Goal: Task Accomplishment & Management: Complete application form

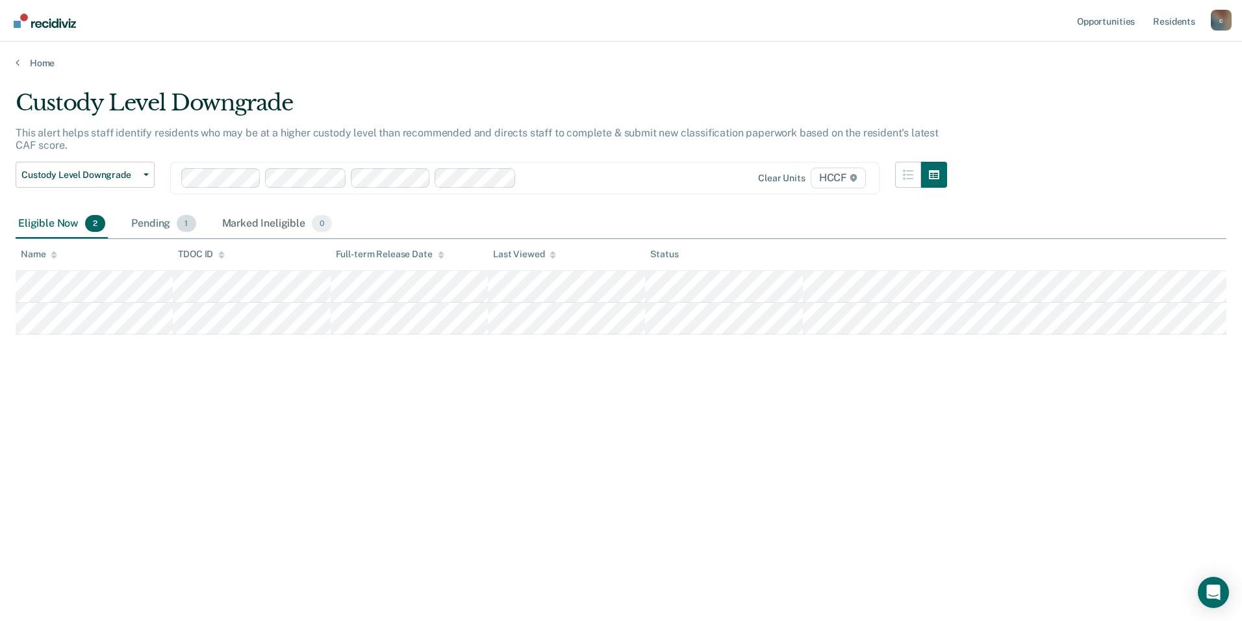
click at [181, 227] on span "1" at bounding box center [186, 223] width 19 height 17
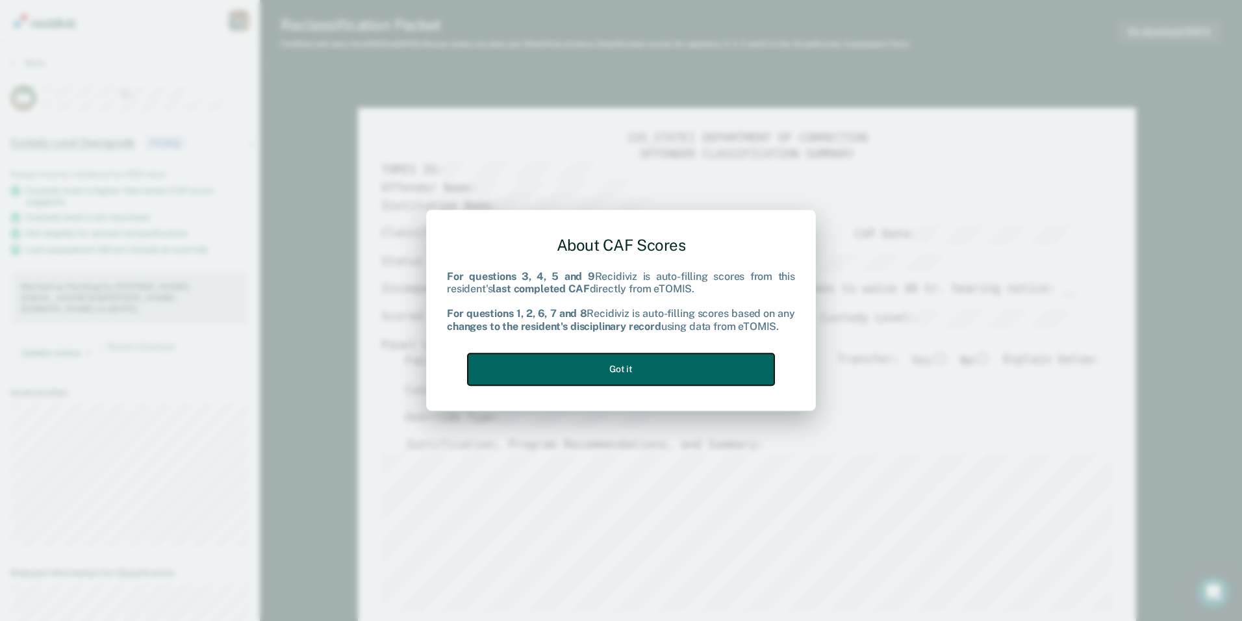
click at [721, 360] on button "Got it" at bounding box center [621, 369] width 307 height 32
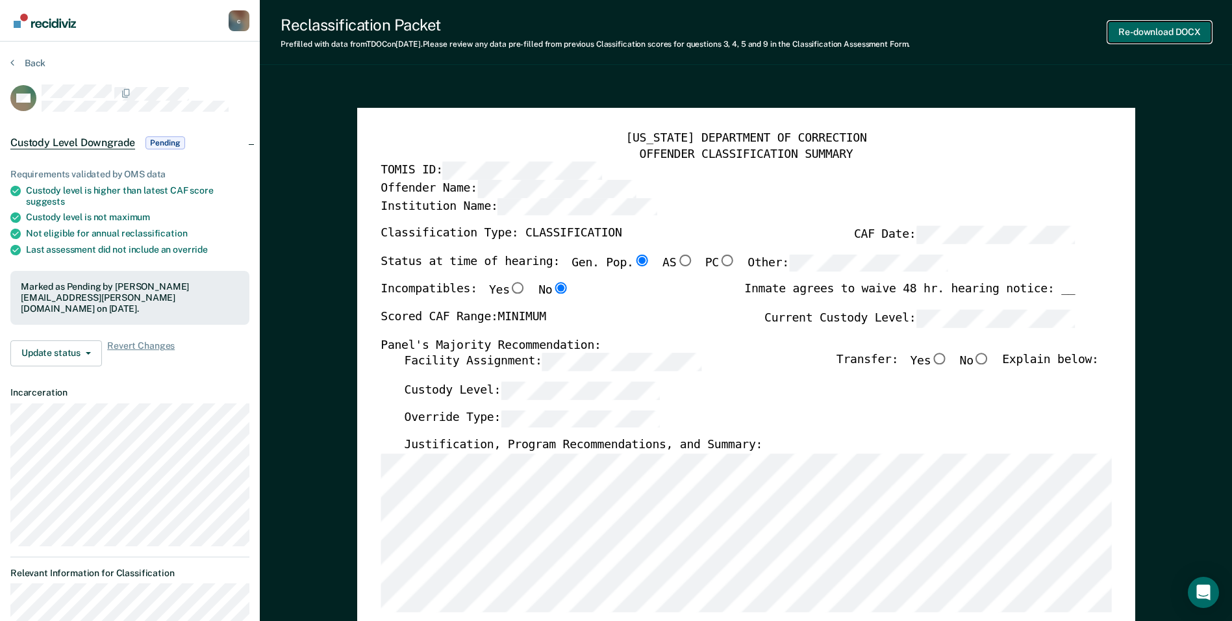
click at [1123, 29] on button "Re-download DOCX" at bounding box center [1159, 31] width 103 height 21
type textarea "x"
